Goal: Task Accomplishment & Management: Manage account settings

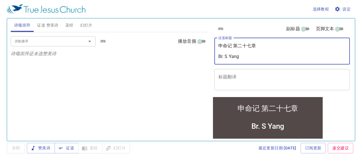
drag, startPoint x: 260, startPoint y: 46, endPoint x: 193, endPoint y: 43, distance: 66.7
click at [193, 43] on div "诗颂崇拜 证道 赞美诗 圣经 幻灯片 诗歌搜寻 诗歌搜寻 清除 播放音频 诗颂崇拜还未选赞美诗 诗歌搜寻 诗歌搜寻 清除 播放音频 证道还未选赞美诗 创世记 …" at bounding box center [180, 77] width 345 height 122
type textarea "Br. S Yang"
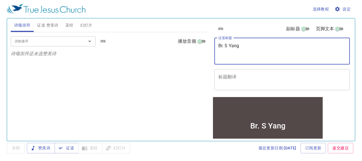
drag, startPoint x: 240, startPoint y: 56, endPoint x: 178, endPoint y: 65, distance: 62.2
click at [178, 65] on div "诗颂崇拜 证道 赞美诗 圣经 幻灯片 诗歌搜寻 诗歌搜寻 清除 播放音频 诗颂崇拜还未选赞美诗 诗歌搜寻 诗歌搜寻 清除 播放音频 证道还未选赞美诗 创世记 …" at bounding box center [180, 77] width 345 height 122
click at [19, 147] on span "关闭" at bounding box center [16, 148] width 18 height 10
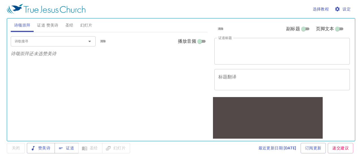
click at [18, 148] on span "关闭" at bounding box center [16, 148] width 18 height 10
click at [351, 9] on button "设定" at bounding box center [342, 9] width 19 height 10
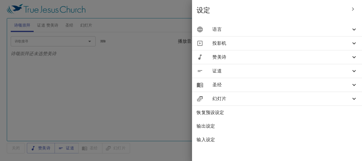
click at [352, 29] on icon at bounding box center [353, 29] width 7 height 7
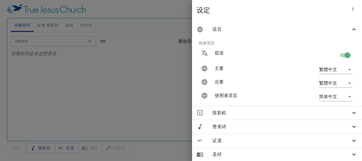
click at [337, 55] on input "checkbox" at bounding box center [347, 56] width 32 height 11
checkbox input "false"
click at [341, 55] on input "checkbox" at bounding box center [341, 56] width 32 height 11
checkbox input "false"
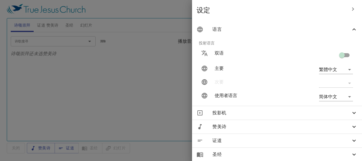
click at [343, 54] on input "checkbox" at bounding box center [341, 56] width 32 height 11
checkbox input "false"
click at [343, 52] on input "checkbox" at bounding box center [341, 56] width 32 height 11
checkbox input "true"
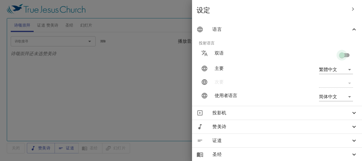
type input "en"
click at [343, 52] on input "checkbox" at bounding box center [341, 56] width 32 height 11
checkbox input "false"
click at [342, 56] on input "checkbox" at bounding box center [341, 56] width 32 height 11
checkbox input "true"
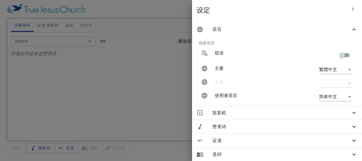
type input "en"
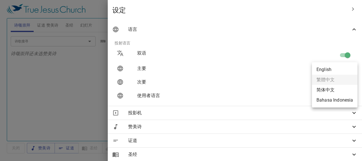
click at [342, 70] on body "选择教程 设定 诗颂崇拜 证道 赞美诗 圣经 幻灯片 诗歌搜寻 诗歌搜寻 清除 播放音频 诗颂崇拜还未选赞美诗 诗歌搜寻 诗歌搜寻 清除 播放音频 证道还未选…" at bounding box center [181, 80] width 362 height 161
click at [342, 70] on li "English" at bounding box center [334, 69] width 45 height 10
type input "en"
type input "zh"
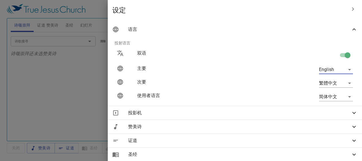
click at [334, 96] on body "选择教程 设定 诗颂崇拜 证道 赞美诗 圣经 幻灯片 诗歌搜寻 诗歌搜寻 清除 播放音频 诗颂崇拜还未选赞美诗 诗歌搜寻 诗歌搜寻 清除 播放音频 证道还未选…" at bounding box center [181, 80] width 362 height 161
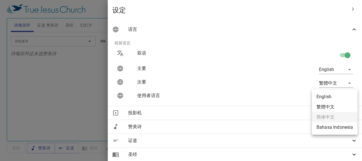
click at [334, 97] on li "English" at bounding box center [334, 97] width 45 height 10
type input "en"
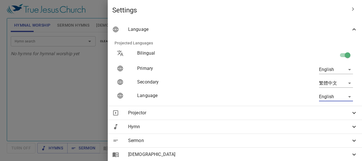
click at [133, 48] on div at bounding box center [181, 80] width 362 height 161
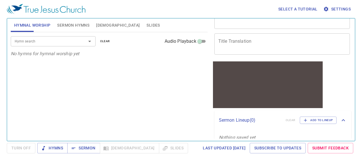
scroll to position [44, 0]
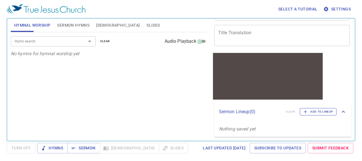
click at [325, 108] on button "Add to Lineup" at bounding box center [317, 111] width 37 height 7
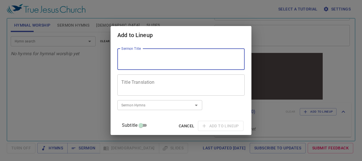
click at [214, 56] on textarea "Sermon Title" at bounding box center [180, 59] width 119 height 11
paste textarea "To be disciples of the kingdom of Heaven 作天國的門徒"
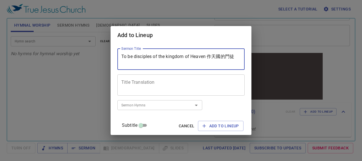
click at [213, 56] on textarea "To be disciples of the kingdom of Heaven 作天國的門徒" at bounding box center [180, 59] width 119 height 11
type textarea "To be disciples of the kingdom of Heaven 作天國的門徒"
click at [184, 84] on textarea "Title Translation" at bounding box center [180, 84] width 119 height 11
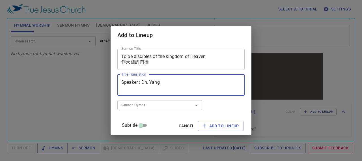
click at [170, 83] on textarea "Speaker : Dn. Yang" at bounding box center [180, 84] width 119 height 11
click at [159, 86] on textarea "Speaker: Dn. Yang Interpreter: Chi Lin" at bounding box center [180, 84] width 119 height 11
click at [195, 105] on div at bounding box center [192, 105] width 15 height 8
type textarea "Speaker: Dn. Yang Interpreter: Bro. Chi-Lin"
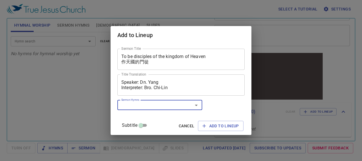
click at [199, 105] on icon "Open" at bounding box center [196, 105] width 7 height 7
click at [197, 105] on icon "Open" at bounding box center [196, 104] width 3 height 1
type input "23"
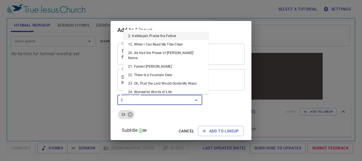
type input "24"
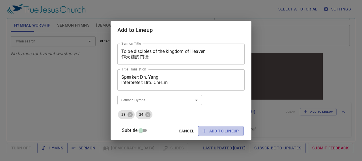
click at [219, 131] on span "Add to Lineup" at bounding box center [220, 130] width 36 height 7
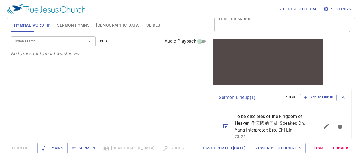
scroll to position [64, 0]
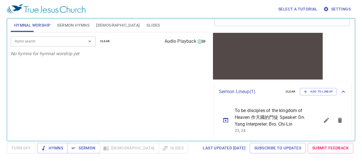
click at [225, 123] on icon "sermon lineup list" at bounding box center [225, 120] width 7 height 7
type textarea "Speaker: Dn. Yang Interpreter: Bro. Chi-Lin"
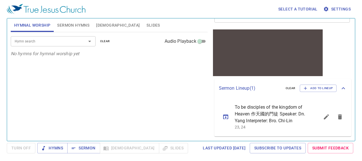
scroll to position [59, 0]
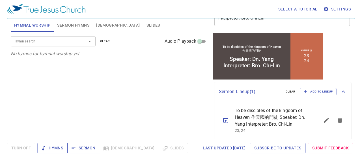
click at [86, 148] on span "Sermon" at bounding box center [83, 147] width 23 height 7
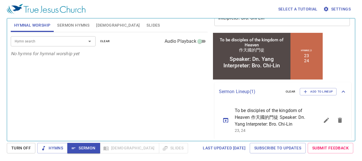
click at [323, 123] on icon "sermon lineup list" at bounding box center [325, 119] width 5 height 5
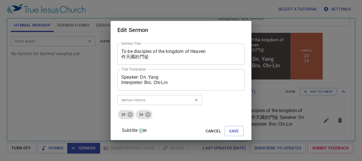
click at [127, 76] on textarea "Speaker: Dn. Yang Interpreter: Bro. Chi-Lin" at bounding box center [180, 79] width 119 height 11
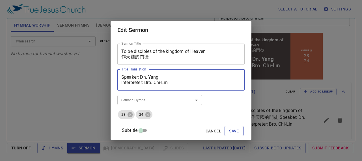
type textarea "Speaker: Dn. Yang Interpreter: Bro. Chi-Lin"
click at [230, 135] on button "Save" at bounding box center [233, 131] width 19 height 10
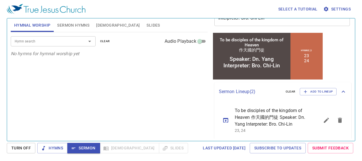
drag, startPoint x: 208, startPoint y: 97, endPoint x: 89, endPoint y: 119, distance: 120.9
click at [89, 119] on div "Hymnal Worship Sermon Hymns Bible Slides Hymn search Hymn search clear Audio Pl…" at bounding box center [108, 77] width 201 height 122
click at [23, 148] on span "Turn Off" at bounding box center [20, 147] width 19 height 7
click at [86, 147] on span "Sermon" at bounding box center [83, 147] width 23 height 7
click at [224, 123] on icon "sermon lineup list" at bounding box center [225, 120] width 7 height 7
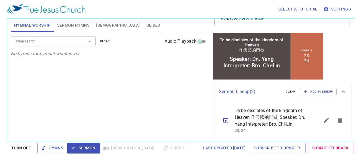
type textarea "Speaker: Dn. Yang Interpreter: Bro. Chi-Lin"
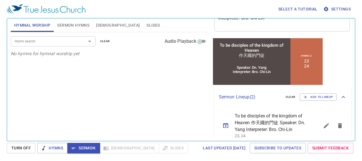
click at [19, 149] on span "Turn Off" at bounding box center [20, 147] width 19 height 7
click at [79, 145] on span "Sermon" at bounding box center [83, 147] width 23 height 7
click at [22, 148] on span "Turn Off" at bounding box center [20, 147] width 19 height 7
click at [323, 128] on icon "sermon lineup list" at bounding box center [325, 125] width 5 height 5
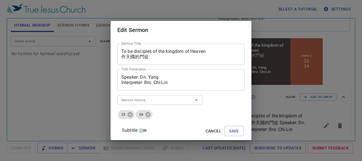
click at [128, 82] on textarea "Speaker: Dn. Yang Interpreter: Bro. Chi-Lin" at bounding box center [180, 79] width 119 height 11
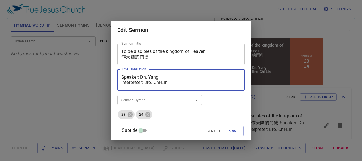
scroll to position [5, 0]
type textarea "Speaker: Dn. Yang Interpreter: Bro. Chi-Lin"
click at [229, 132] on span "Save" at bounding box center [234, 130] width 10 height 7
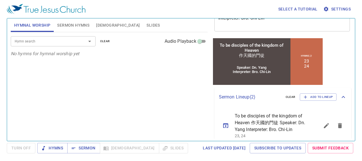
click at [228, 129] on icon "sermon lineup list" at bounding box center [225, 125] width 7 height 7
click at [226, 129] on icon "sermon lineup list" at bounding box center [225, 125] width 7 height 7
click at [79, 151] on span "Sermon" at bounding box center [83, 147] width 23 height 7
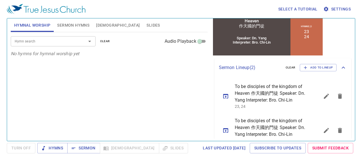
scroll to position [114, 0]
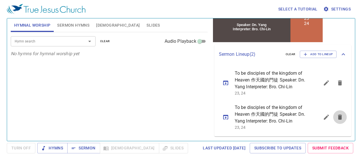
click at [338, 115] on icon "sermon lineup list" at bounding box center [340, 116] width 4 height 5
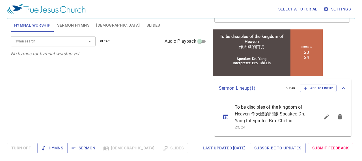
click at [323, 116] on icon "sermon lineup list" at bounding box center [326, 116] width 7 height 7
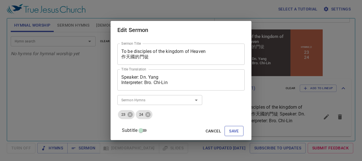
click at [229, 132] on span "Save" at bounding box center [234, 130] width 10 height 7
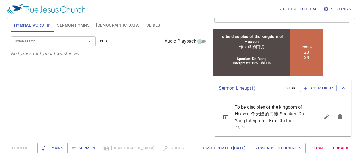
click at [227, 114] on icon "sermon lineup list" at bounding box center [225, 116] width 5 height 5
click at [84, 149] on span "Sermon" at bounding box center [83, 147] width 23 height 7
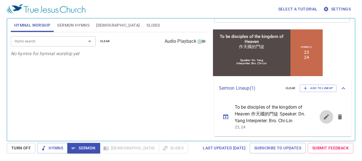
click at [323, 119] on icon "sermon lineup list" at bounding box center [326, 116] width 7 height 7
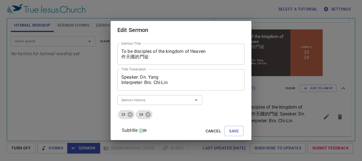
click at [141, 50] on textarea "To be disciples of the kingdom of Heaven 作天國的門徒" at bounding box center [180, 54] width 119 height 11
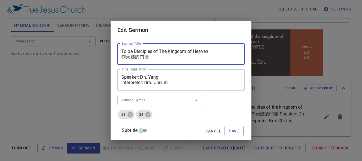
type textarea "To be Disciples of The Kingdom of Heaven 作天國的門徒"
click at [231, 132] on span "Save" at bounding box center [234, 130] width 10 height 7
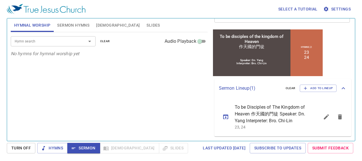
click at [225, 119] on icon "sermon lineup list" at bounding box center [225, 116] width 5 height 5
click at [19, 147] on span "Turn Off" at bounding box center [20, 147] width 19 height 7
click at [82, 150] on span "Sermon" at bounding box center [83, 147] width 23 height 7
click at [317, 86] on span "Add to Lineup" at bounding box center [317, 88] width 29 height 5
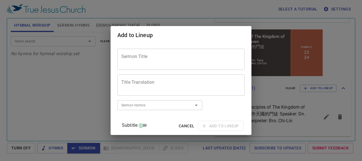
click at [201, 53] on div "Sermon Title" at bounding box center [180, 59] width 127 height 21
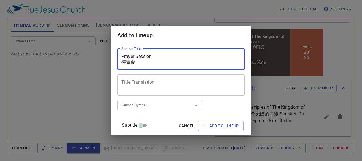
scroll to position [0, 0]
click at [197, 64] on textarea "Prayer Session 祷告会" at bounding box center [180, 59] width 119 height 11
drag, startPoint x: 176, startPoint y: 55, endPoint x: 177, endPoint y: 60, distance: 5.2
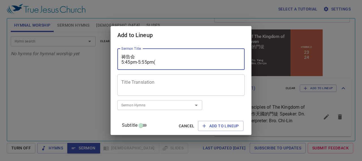
click at [177, 60] on textarea "Prayer Session 祷告会 5:45pm-5:55pm(" at bounding box center [180, 59] width 119 height 11
type textarea "Prayer Session 祷告会 5:45pm-5:55pm(PST）"
click at [212, 126] on span "Add to Lineup" at bounding box center [220, 125] width 36 height 7
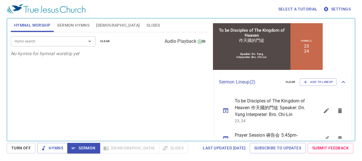
scroll to position [101, 0]
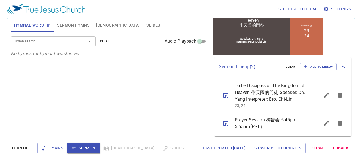
click at [226, 125] on icon "sermon lineup list" at bounding box center [225, 123] width 5 height 5
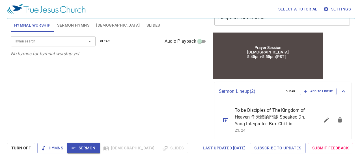
scroll to position [56, 0]
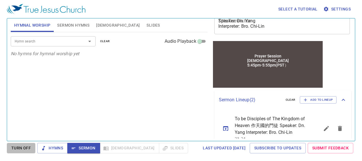
click at [21, 148] on span "Turn Off" at bounding box center [20, 147] width 19 height 7
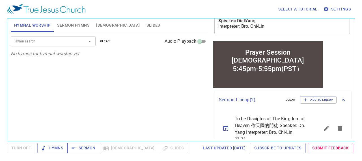
click at [84, 148] on span "Sermon" at bounding box center [83, 147] width 23 height 7
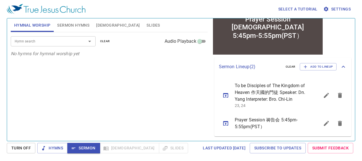
scroll to position [95, 0]
click at [78, 24] on span "Sermon Hymns" at bounding box center [73, 25] width 32 height 7
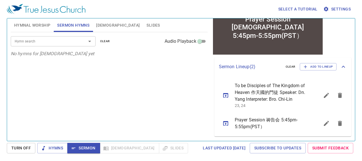
click at [226, 93] on icon "sermon lineup list" at bounding box center [225, 95] width 7 height 7
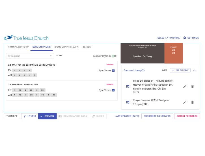
scroll to position [100, 0]
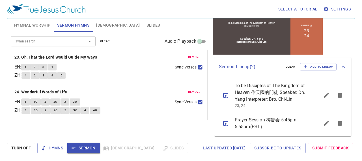
click at [85, 150] on span "Sermon" at bounding box center [83, 147] width 23 height 7
click at [14, 149] on span "Turn Off" at bounding box center [20, 147] width 19 height 7
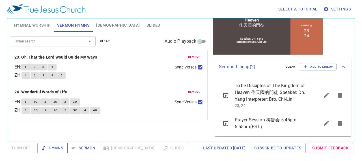
click at [84, 149] on span "Sermon" at bounding box center [83, 147] width 23 height 7
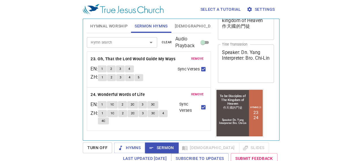
scroll to position [33, 0]
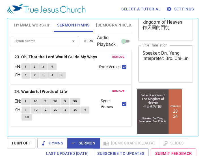
click at [128, 42] on input "Audio Playback" at bounding box center [123, 42] width 20 height 7
checkbox input "true"
select select "1"
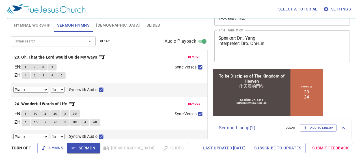
click at [17, 149] on span "Turn Off" at bounding box center [20, 147] width 19 height 7
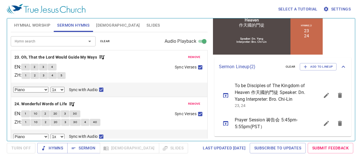
scroll to position [96, 0]
click at [227, 127] on icon "sermon lineup list" at bounding box center [225, 123] width 7 height 7
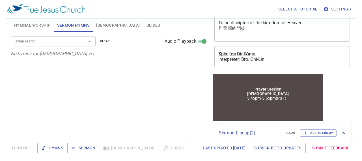
scroll to position [6, 0]
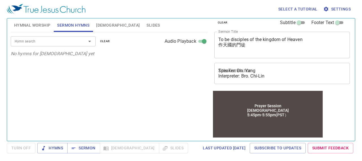
click at [41, 26] on span "Hymnal Worship" at bounding box center [32, 25] width 36 height 7
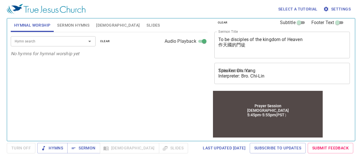
click at [73, 27] on span "Sermon Hymns" at bounding box center [73, 25] width 32 height 7
